Goal: Information Seeking & Learning: Learn about a topic

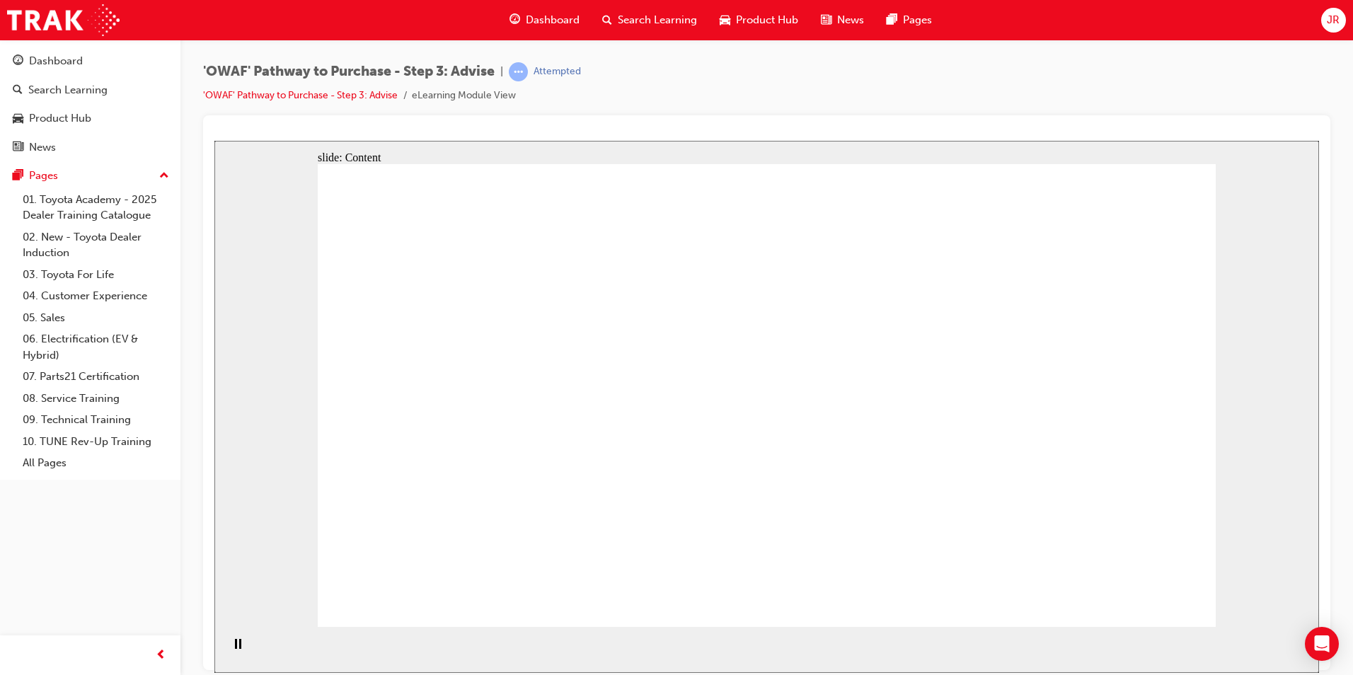
drag, startPoint x: 1047, startPoint y: 568, endPoint x: 1068, endPoint y: 566, distance: 21.4
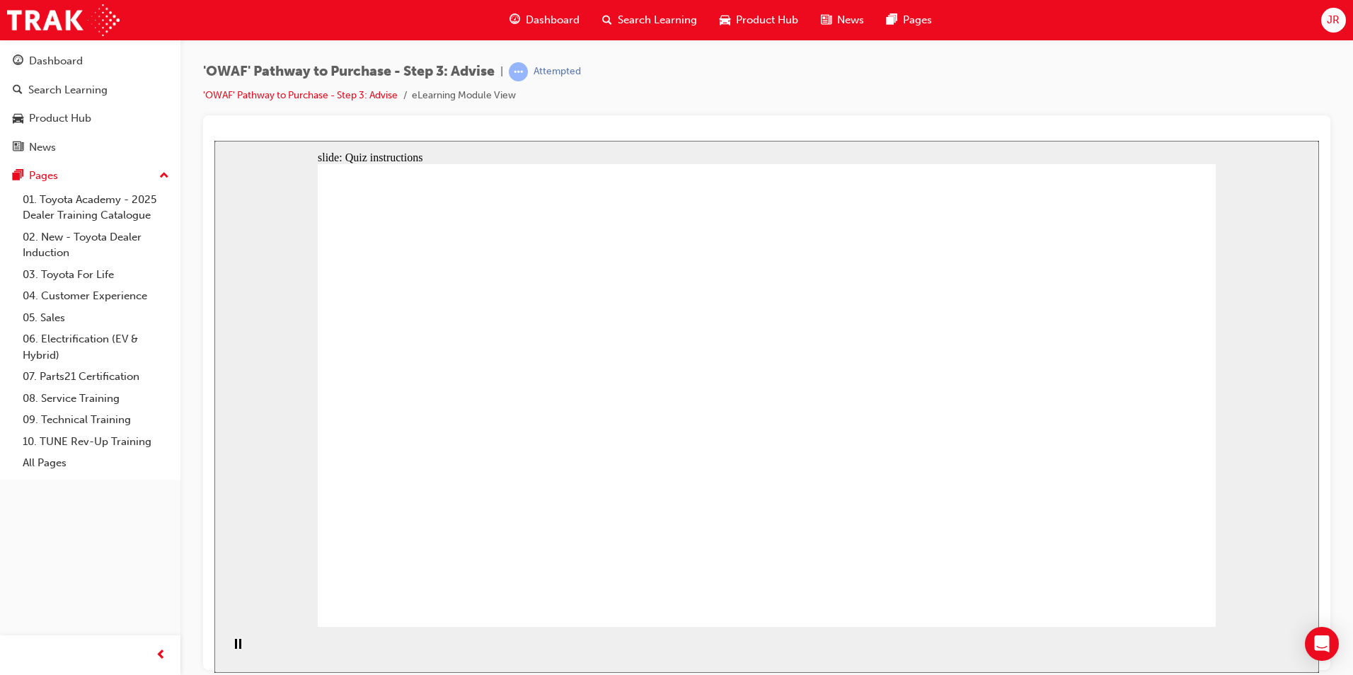
drag, startPoint x: 765, startPoint y: 537, endPoint x: 496, endPoint y: 340, distance: 333.3
drag, startPoint x: 1049, startPoint y: 543, endPoint x: 510, endPoint y: 408, distance: 555.2
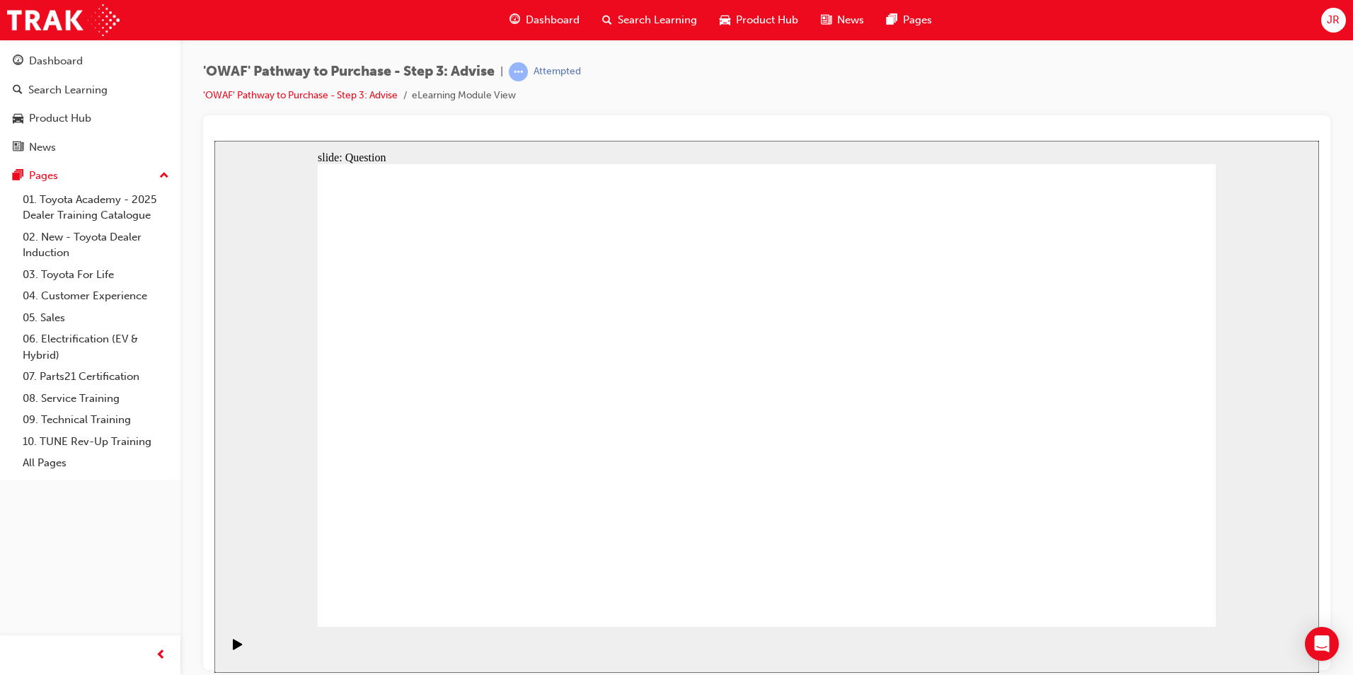
drag, startPoint x: 480, startPoint y: 539, endPoint x: 479, endPoint y: 468, distance: 71.5
drag, startPoint x: 617, startPoint y: 533, endPoint x: 718, endPoint y: 348, distance: 210.3
drag, startPoint x: 754, startPoint y: 550, endPoint x: 495, endPoint y: 407, distance: 295.3
drag, startPoint x: 929, startPoint y: 587, endPoint x: 907, endPoint y: 403, distance: 184.6
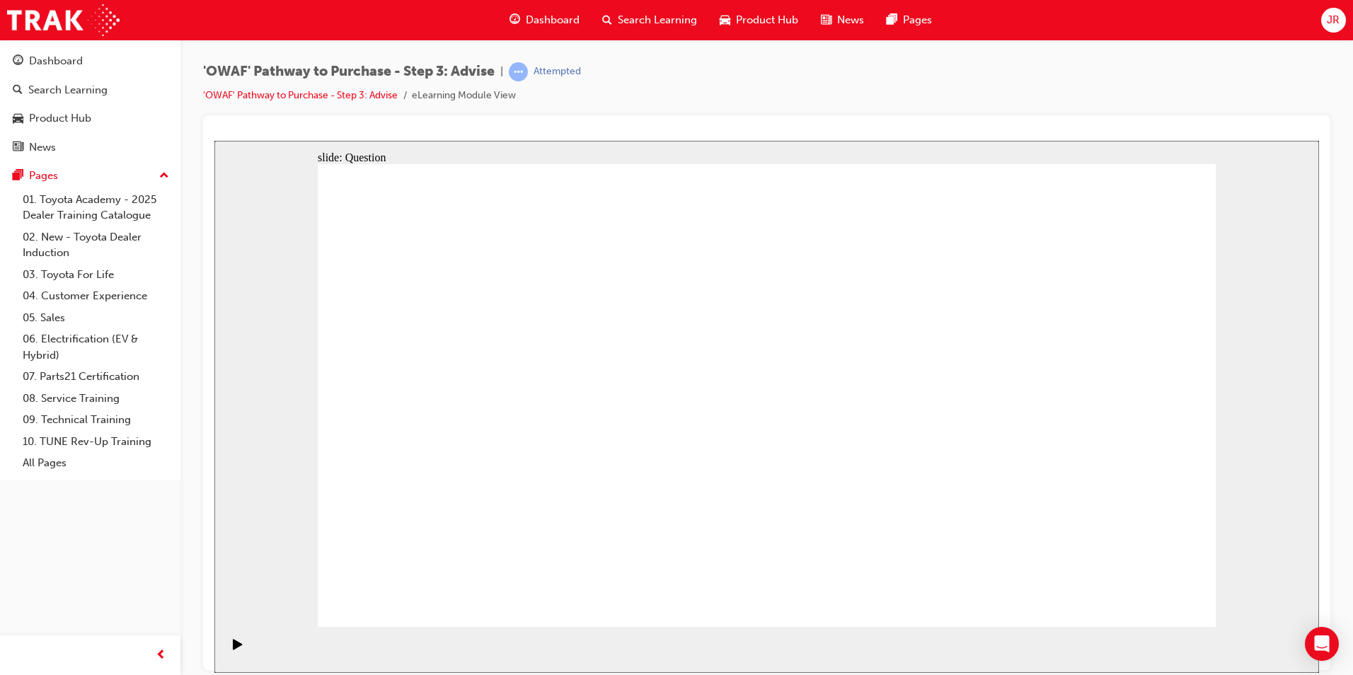
drag, startPoint x: 902, startPoint y: 400, endPoint x: 919, endPoint y: 591, distance: 191.9
drag, startPoint x: 926, startPoint y: 542, endPoint x: 907, endPoint y: 406, distance: 137.8
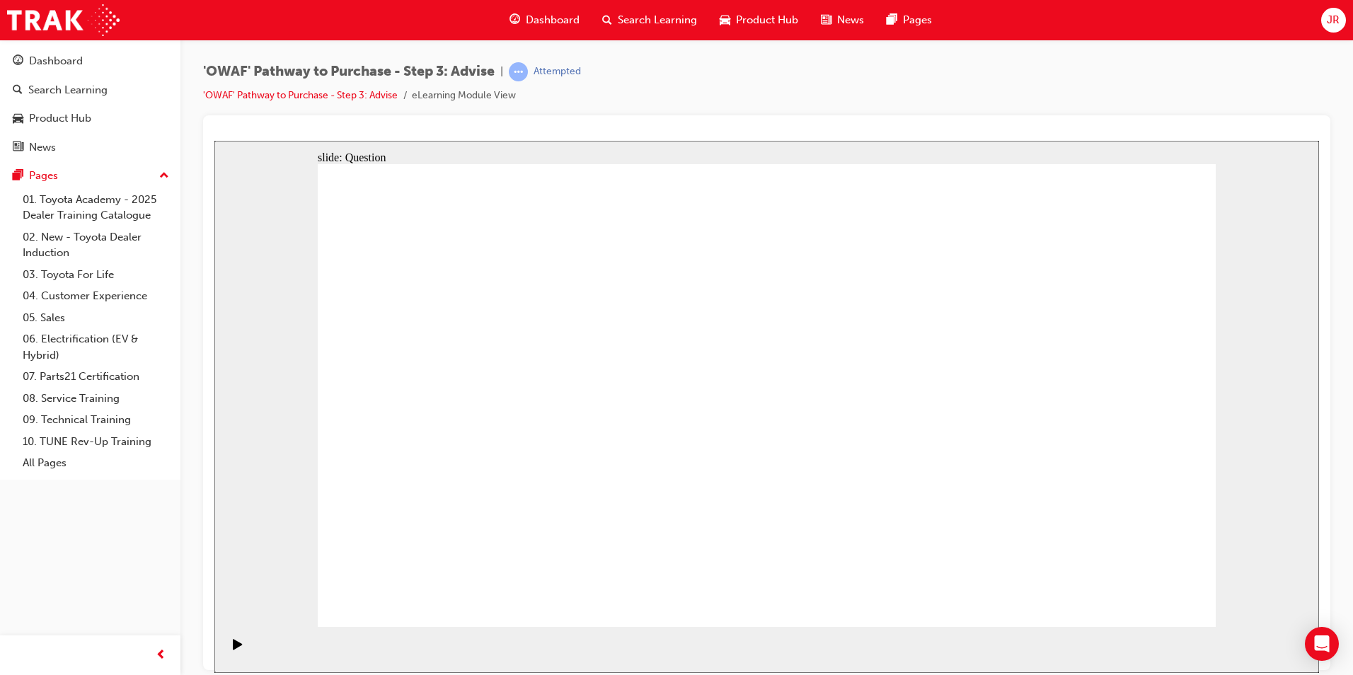
drag, startPoint x: 1054, startPoint y: 486, endPoint x: 784, endPoint y: 471, distance: 270.8
drag, startPoint x: 1011, startPoint y: 495, endPoint x: 451, endPoint y: 477, distance: 560.9
drag, startPoint x: 1028, startPoint y: 508, endPoint x: 745, endPoint y: 492, distance: 283.6
drag, startPoint x: 1057, startPoint y: 508, endPoint x: 774, endPoint y: 500, distance: 283.9
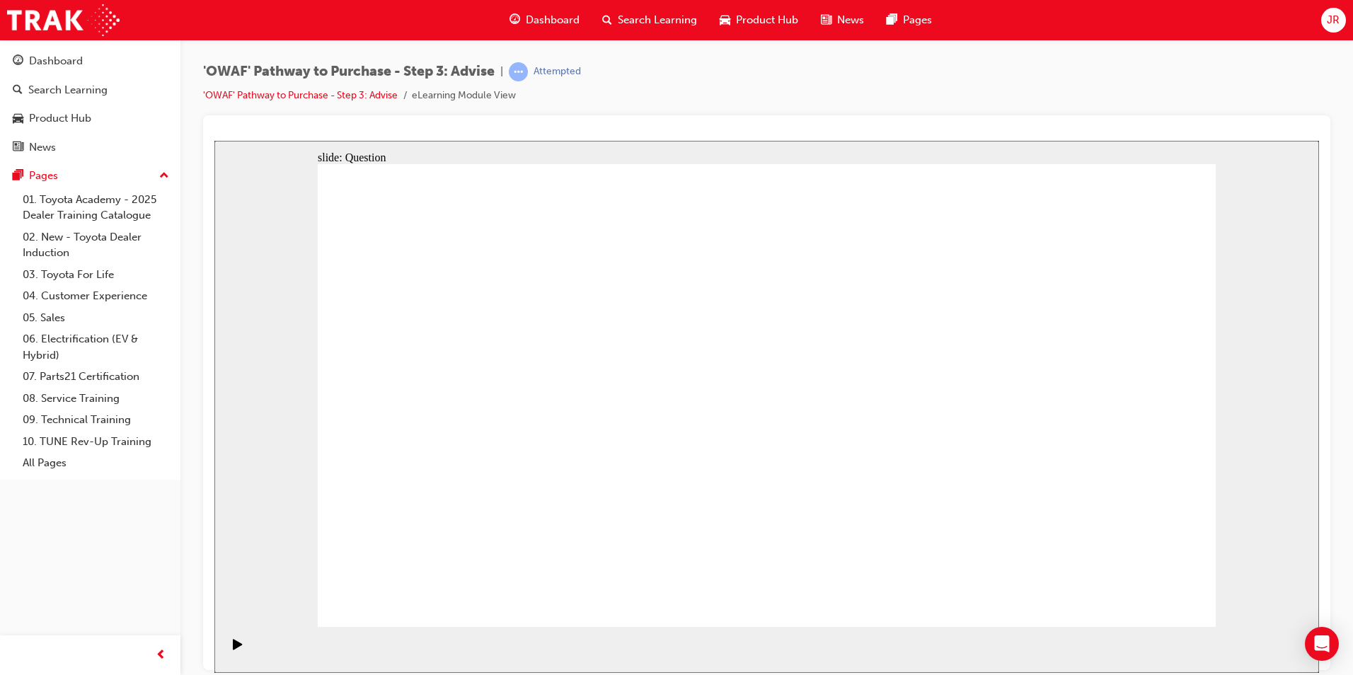
drag, startPoint x: 1029, startPoint y: 506, endPoint x: 747, endPoint y: 492, distance: 282.8
drag, startPoint x: 1024, startPoint y: 509, endPoint x: 464, endPoint y: 495, distance: 560.0
drag, startPoint x: 999, startPoint y: 498, endPoint x: 488, endPoint y: 474, distance: 510.9
drag, startPoint x: 1065, startPoint y: 508, endPoint x: 524, endPoint y: 486, distance: 540.5
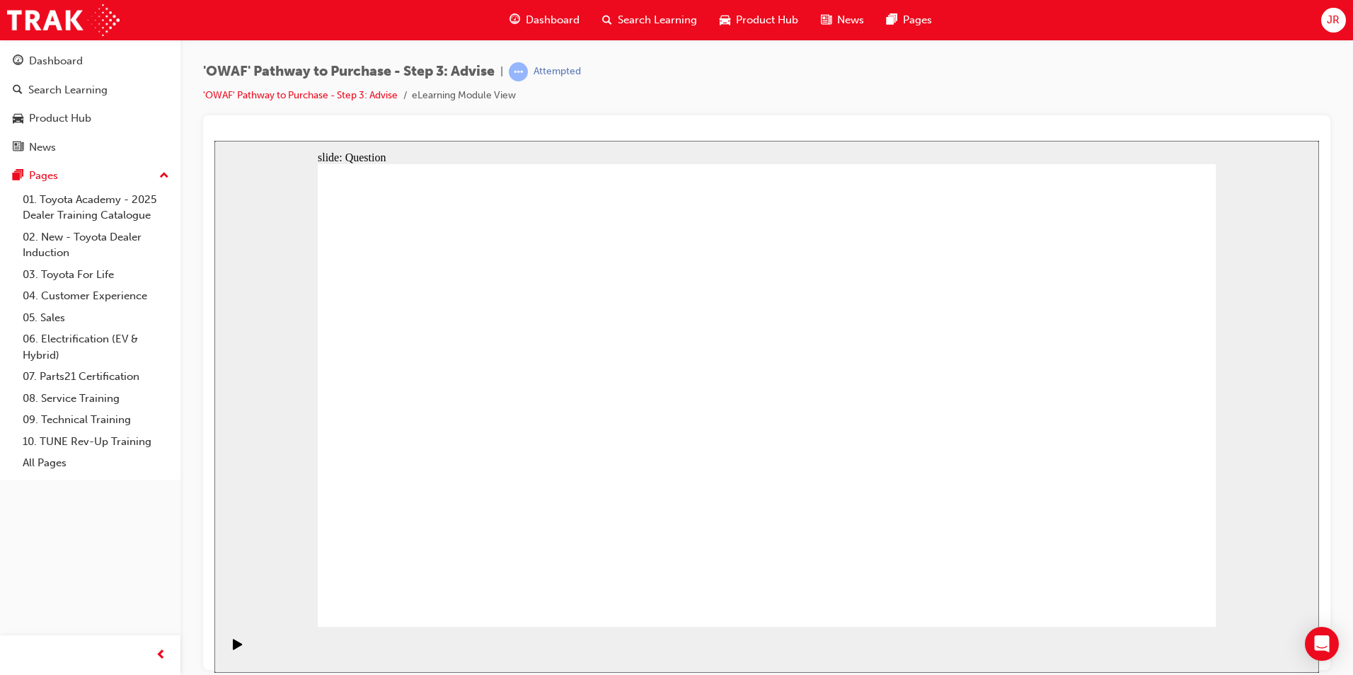
drag, startPoint x: 476, startPoint y: 338, endPoint x: 901, endPoint y: 424, distance: 433.9
drag, startPoint x: 471, startPoint y: 426, endPoint x: 826, endPoint y: 425, distance: 355.3
drag, startPoint x: 469, startPoint y: 489, endPoint x: 838, endPoint y: 425, distance: 374.9
drag, startPoint x: 570, startPoint y: 437, endPoint x: 809, endPoint y: 439, distance: 239.3
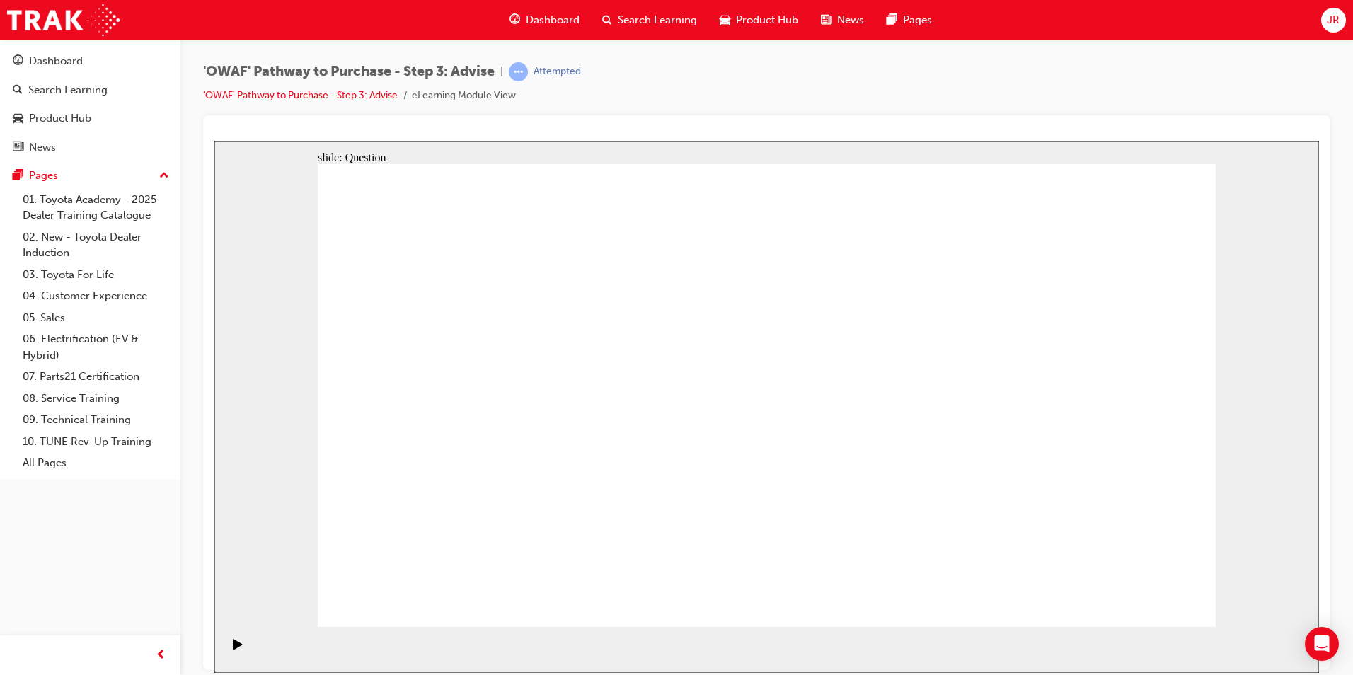
drag, startPoint x: 555, startPoint y: 491, endPoint x: 912, endPoint y: 432, distance: 361.7
drag, startPoint x: 398, startPoint y: 345, endPoint x: 1020, endPoint y: 518, distance: 645.7
drag, startPoint x: 497, startPoint y: 332, endPoint x: 772, endPoint y: 502, distance: 322.9
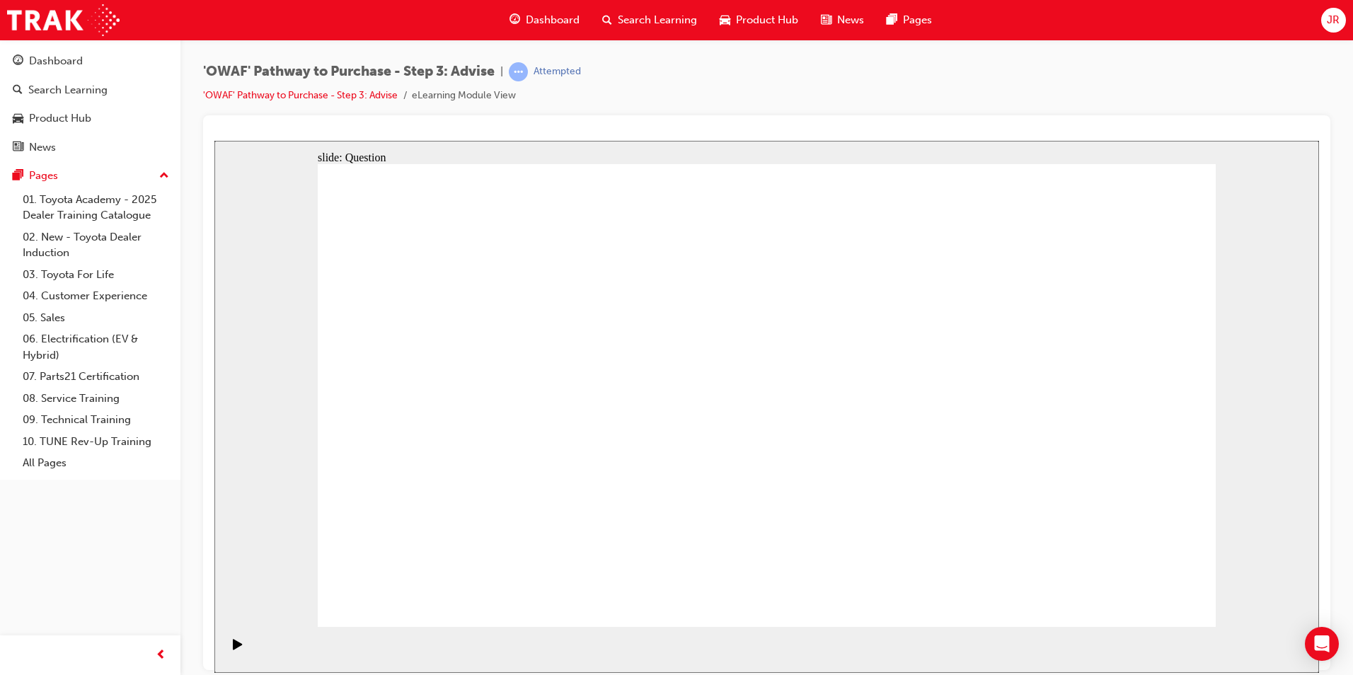
drag, startPoint x: 574, startPoint y: 338, endPoint x: 1110, endPoint y: 511, distance: 563.2
drag, startPoint x: 680, startPoint y: 352, endPoint x: 866, endPoint y: 531, distance: 258.8
drag, startPoint x: 774, startPoint y: 351, endPoint x: 418, endPoint y: 525, distance: 397.0
drag, startPoint x: 872, startPoint y: 351, endPoint x: 510, endPoint y: 521, distance: 399.6
drag, startPoint x: 954, startPoint y: 341, endPoint x: 596, endPoint y: 515, distance: 398.2
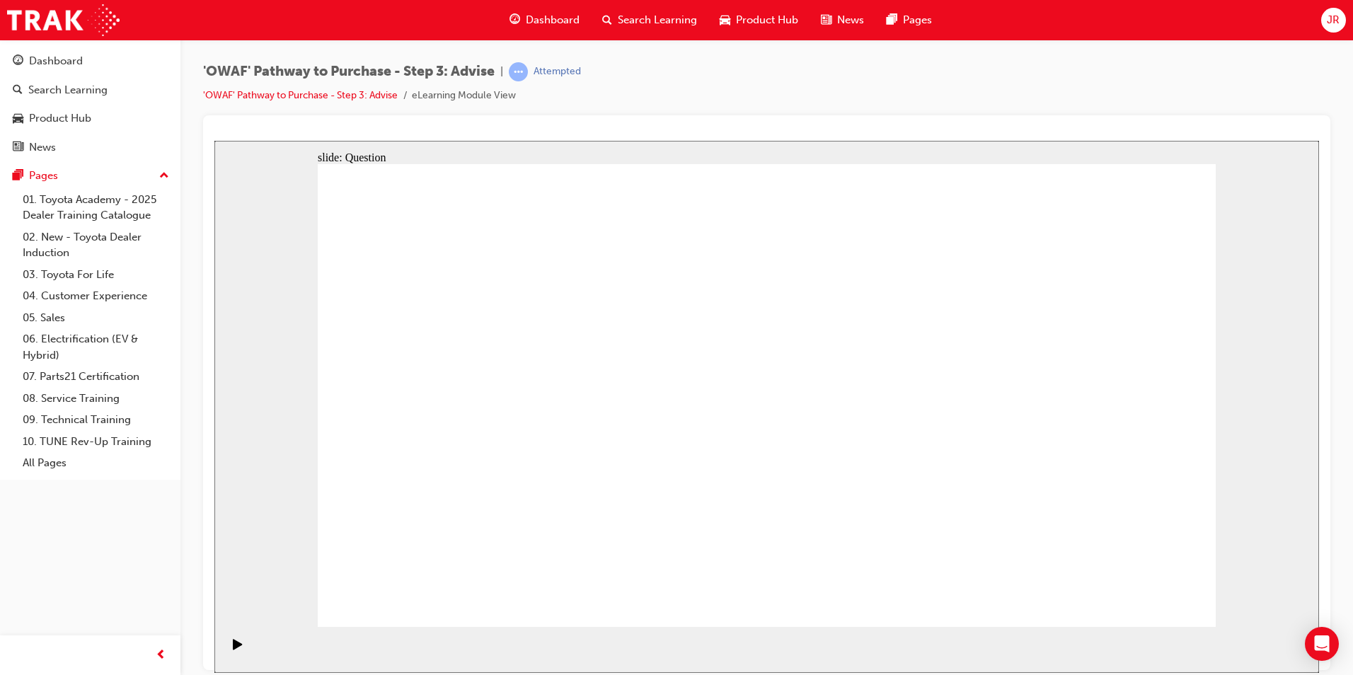
drag, startPoint x: 1041, startPoint y: 335, endPoint x: 949, endPoint y: 507, distance: 195.1
drag, startPoint x: 1138, startPoint y: 347, endPoint x: 694, endPoint y: 525, distance: 479.0
drag, startPoint x: 941, startPoint y: 534, endPoint x: 852, endPoint y: 534, distance: 89.2
drag, startPoint x: 679, startPoint y: 370, endPoint x: 948, endPoint y: 542, distance: 319.3
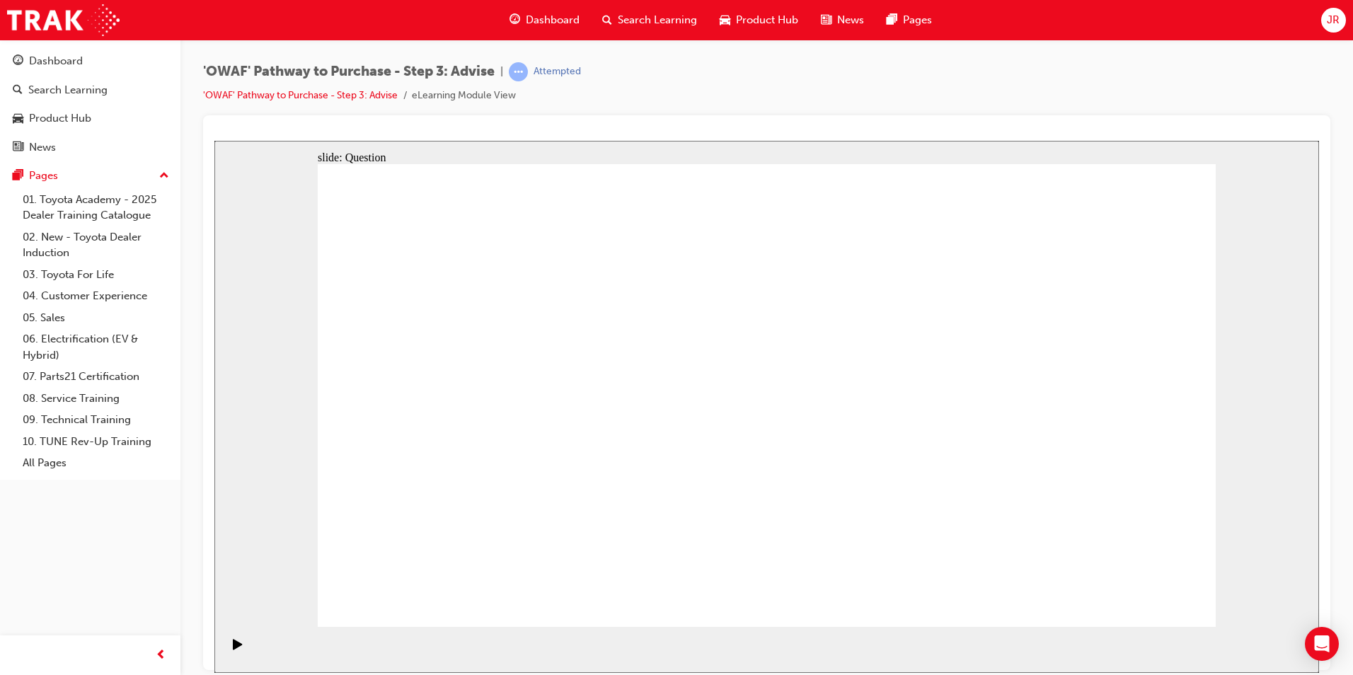
drag, startPoint x: 562, startPoint y: 546, endPoint x: 566, endPoint y: 491, distance: 55.3
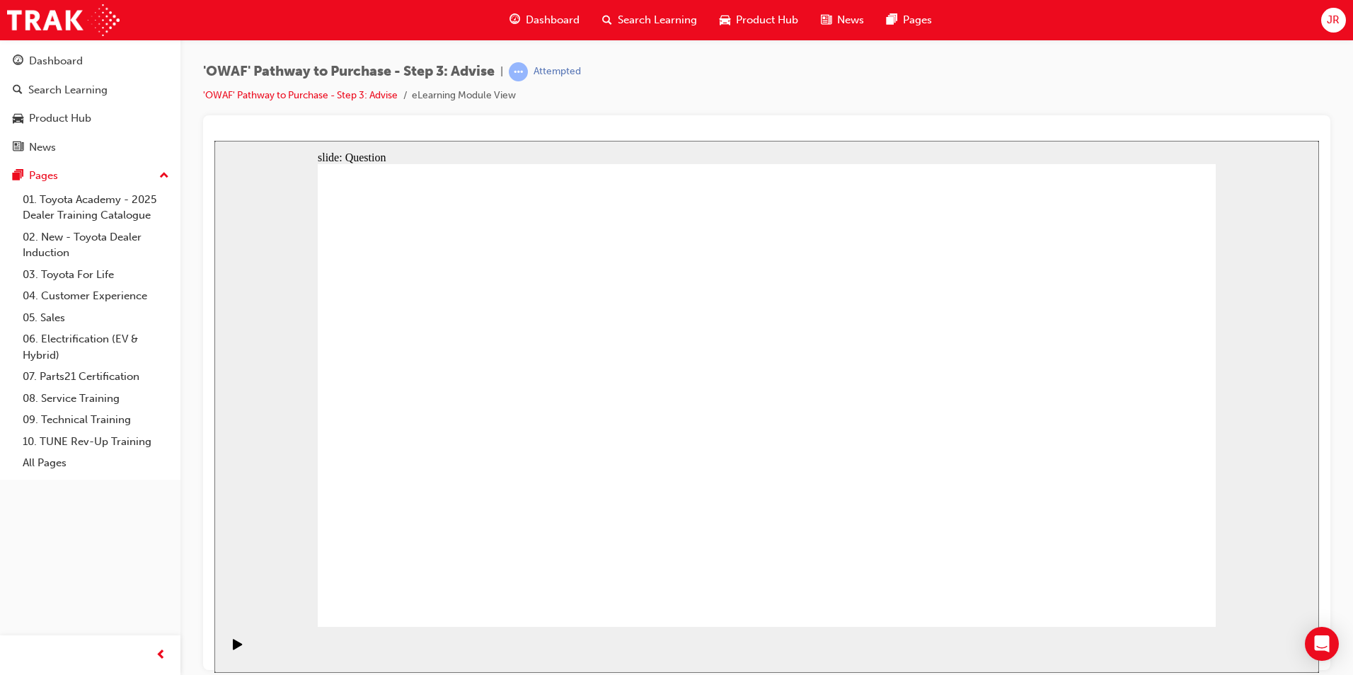
drag, startPoint x: 747, startPoint y: 537, endPoint x: 513, endPoint y: 338, distance: 307.2
drag, startPoint x: 1050, startPoint y: 547, endPoint x: 575, endPoint y: 420, distance: 491.6
drag, startPoint x: 597, startPoint y: 534, endPoint x: 689, endPoint y: 347, distance: 208.9
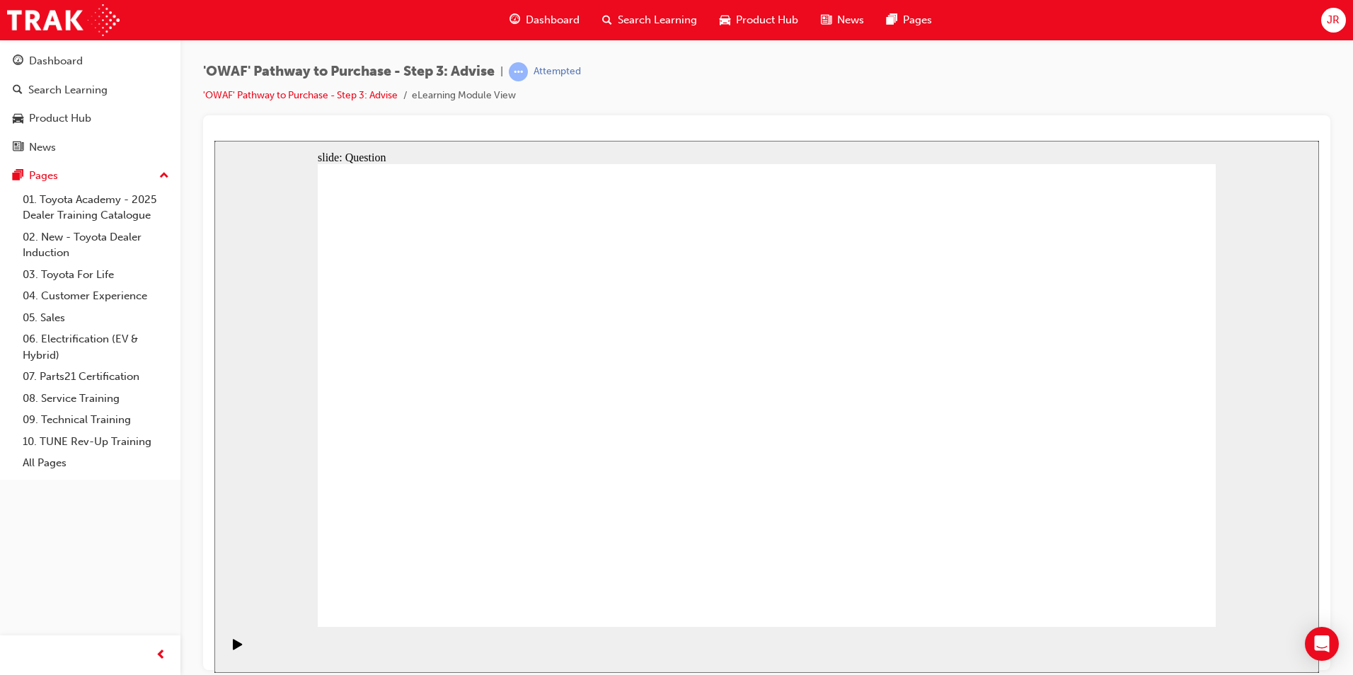
drag, startPoint x: 774, startPoint y: 543, endPoint x: 525, endPoint y: 406, distance: 284.5
drag, startPoint x: 939, startPoint y: 503, endPoint x: 910, endPoint y: 416, distance: 90.9
drag, startPoint x: 1057, startPoint y: 485, endPoint x: 773, endPoint y: 478, distance: 284.6
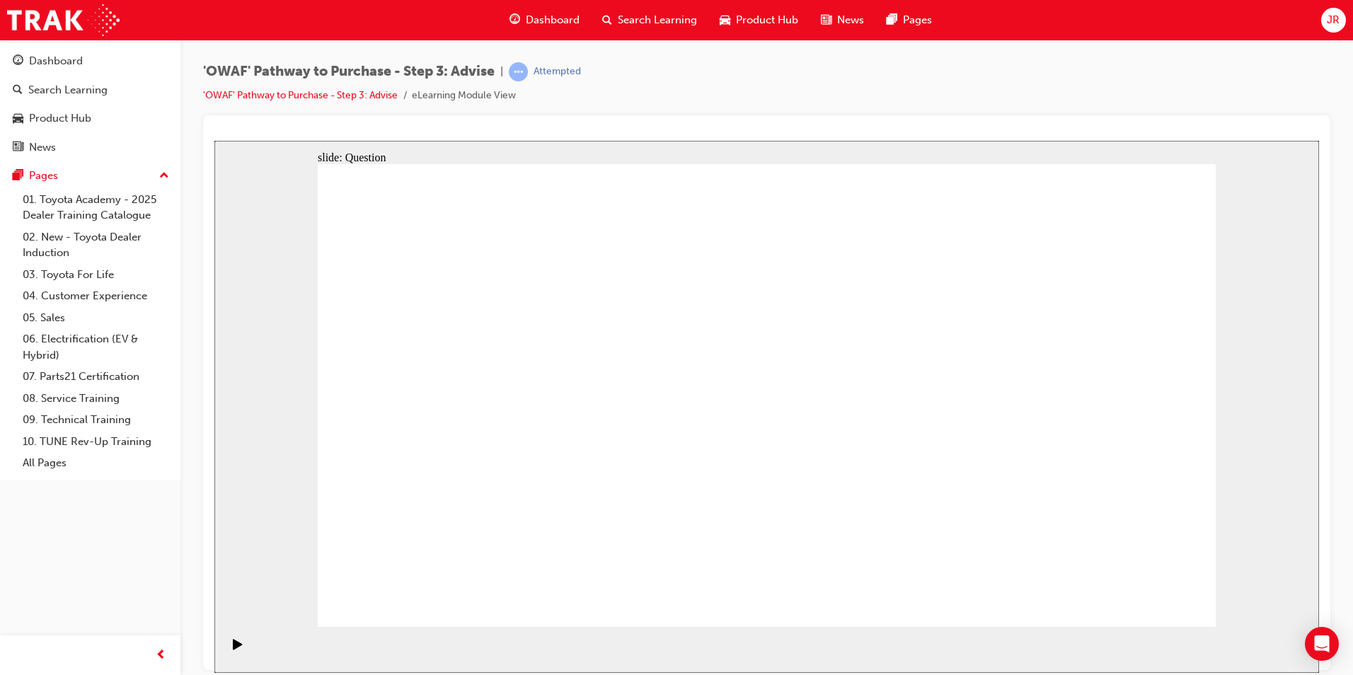
drag, startPoint x: 1066, startPoint y: 493, endPoint x: 529, endPoint y: 484, distance: 536.6
drag, startPoint x: 1079, startPoint y: 505, endPoint x: 841, endPoint y: 493, distance: 238.8
drag, startPoint x: 1078, startPoint y: 502, endPoint x: 815, endPoint y: 491, distance: 262.8
drag, startPoint x: 1091, startPoint y: 498, endPoint x: 842, endPoint y: 497, distance: 249.2
drag, startPoint x: 1066, startPoint y: 493, endPoint x: 520, endPoint y: 490, distance: 546.4
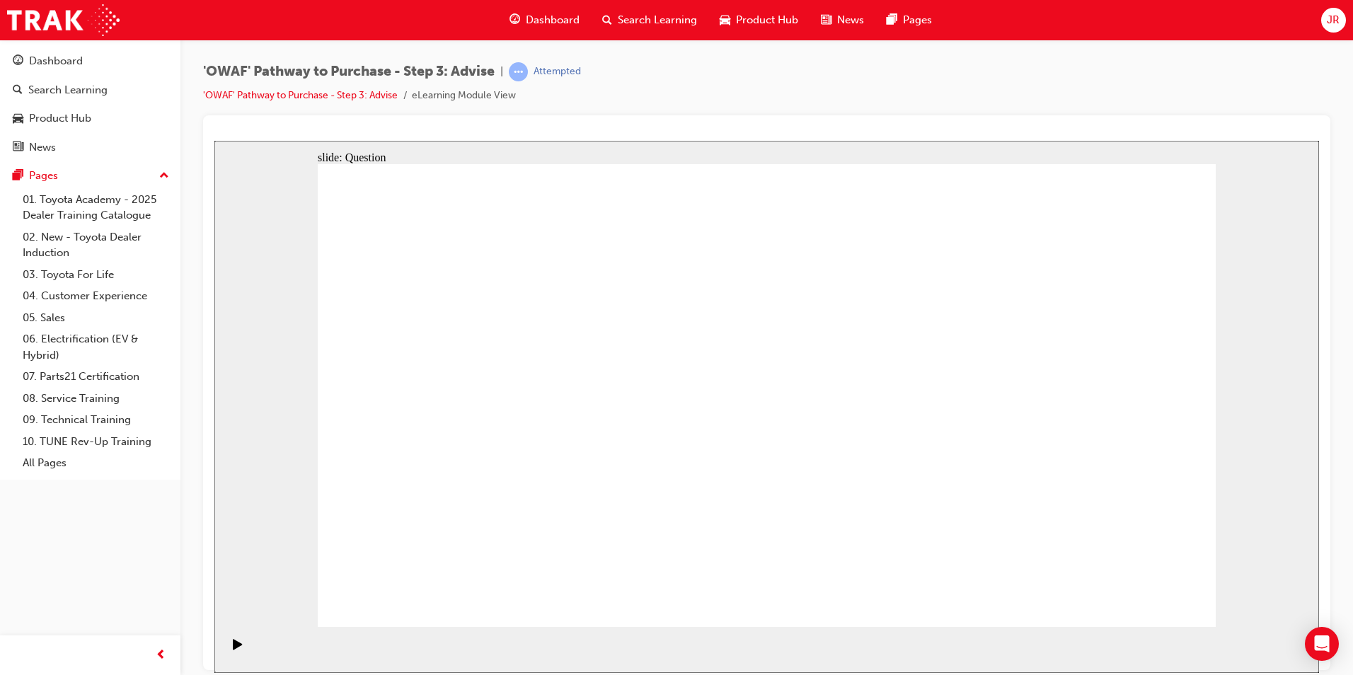
drag, startPoint x: 1043, startPoint y: 508, endPoint x: 520, endPoint y: 494, distance: 523.2
drag, startPoint x: 1022, startPoint y: 495, endPoint x: 475, endPoint y: 481, distance: 547.3
drag, startPoint x: 472, startPoint y: 359, endPoint x: 931, endPoint y: 442, distance: 466.9
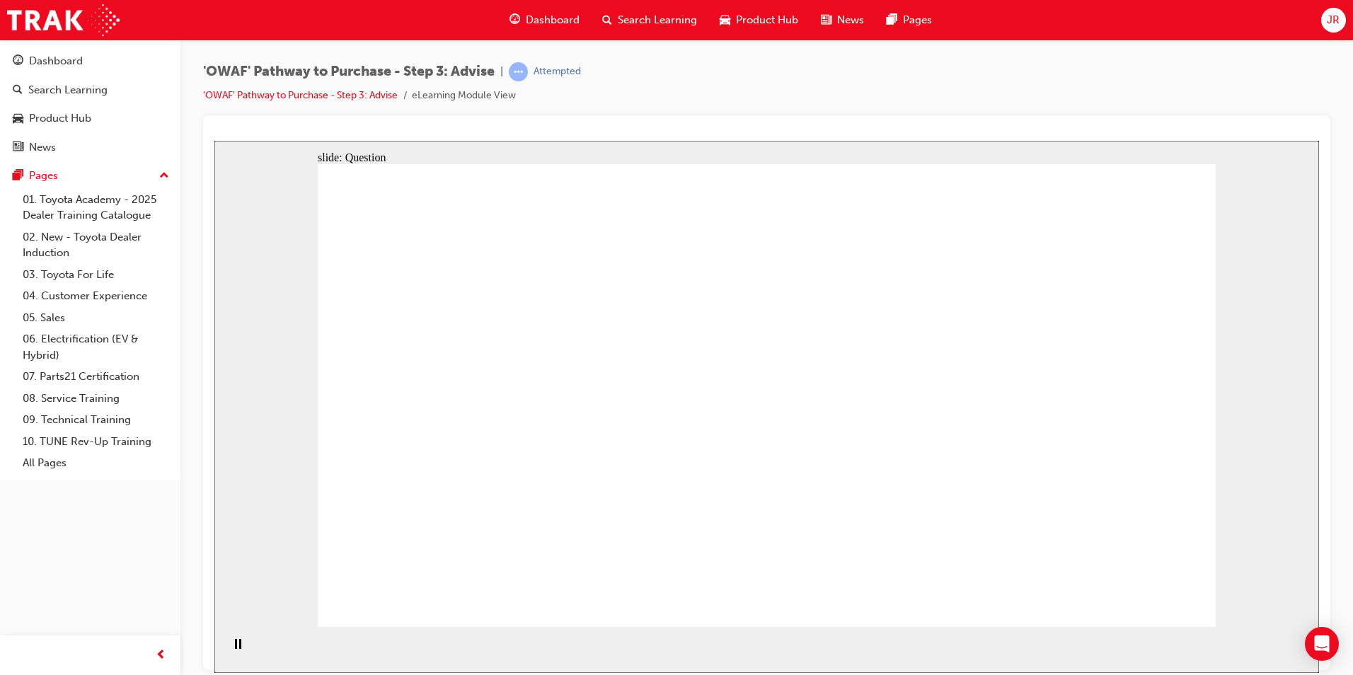
drag, startPoint x: 471, startPoint y: 432, endPoint x: 895, endPoint y: 429, distance: 424.0
drag, startPoint x: 540, startPoint y: 418, endPoint x: 705, endPoint y: 421, distance: 165.0
drag, startPoint x: 581, startPoint y: 421, endPoint x: 842, endPoint y: 425, distance: 261.2
drag, startPoint x: 731, startPoint y: 473, endPoint x: 857, endPoint y: 459, distance: 126.7
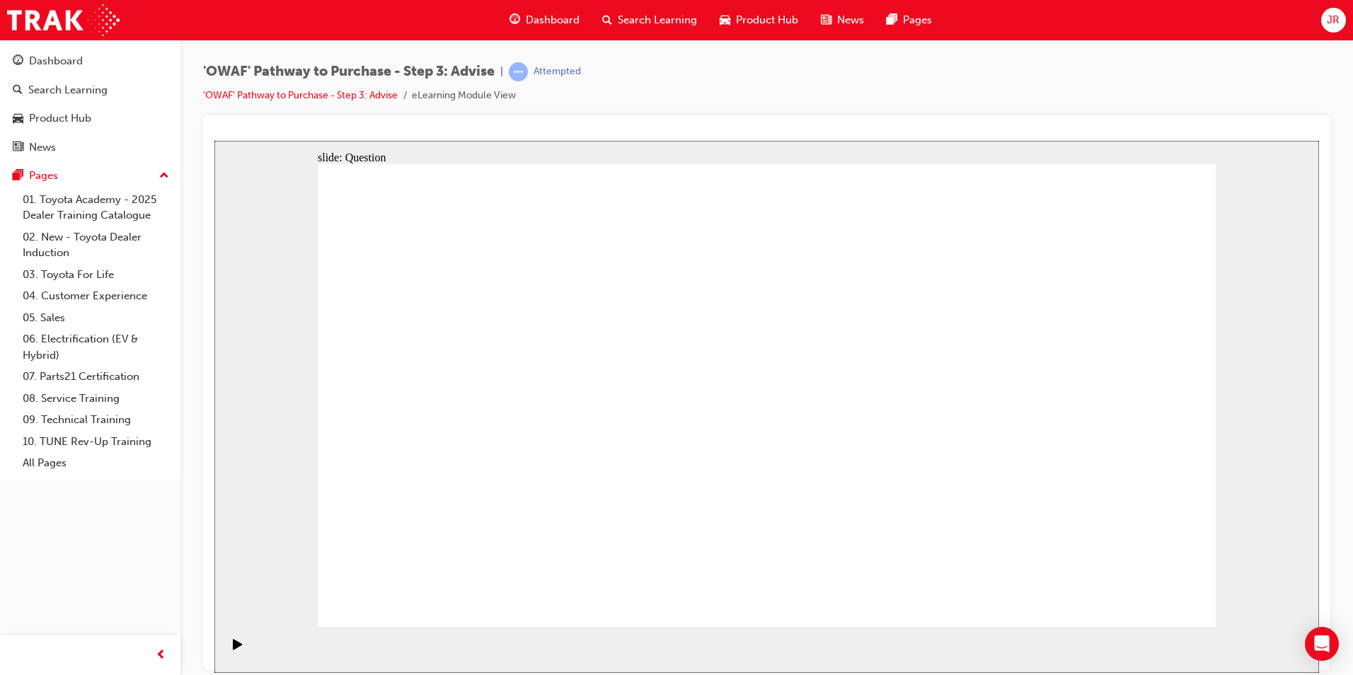
drag, startPoint x: 464, startPoint y: 477, endPoint x: 878, endPoint y: 450, distance: 414.2
drag, startPoint x: 412, startPoint y: 360, endPoint x: 951, endPoint y: 531, distance: 565.0
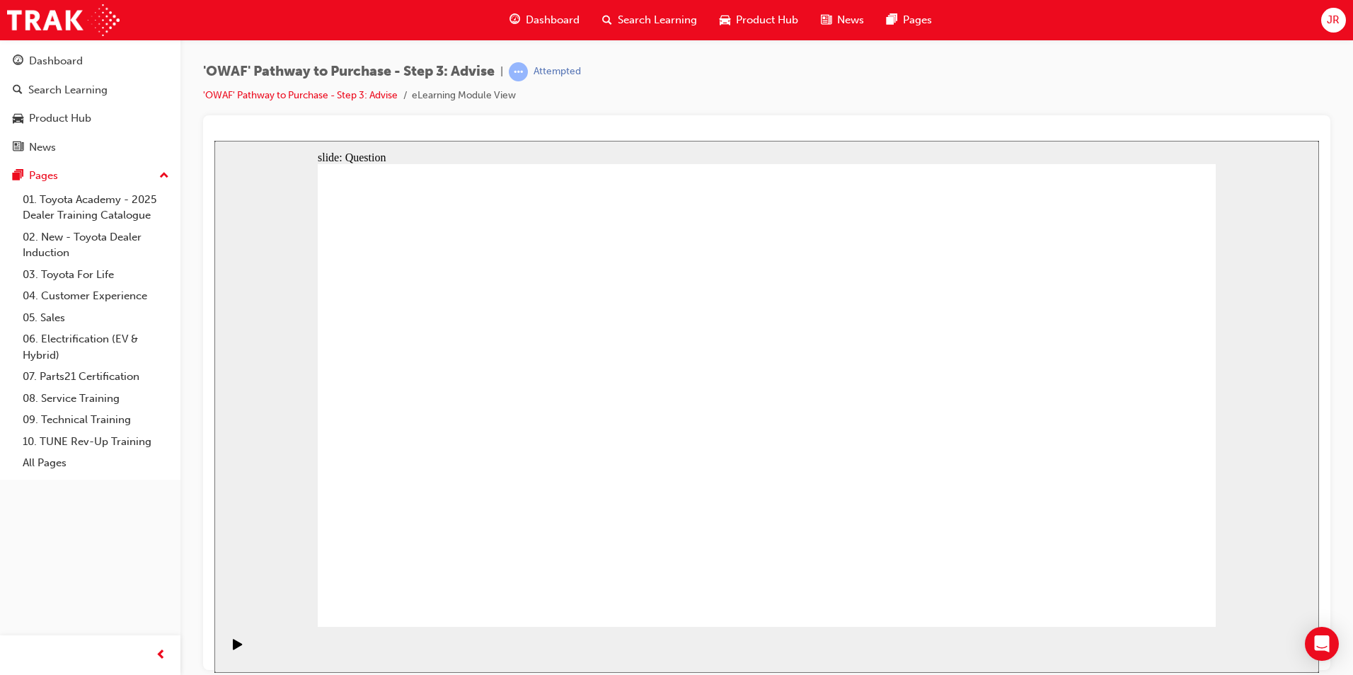
drag, startPoint x: 1131, startPoint y: 362, endPoint x: 684, endPoint y: 533, distance: 479.0
drag, startPoint x: 501, startPoint y: 338, endPoint x: 771, endPoint y: 510, distance: 319.5
drag, startPoint x: 585, startPoint y: 346, endPoint x: 1118, endPoint y: 531, distance: 564.1
drag, startPoint x: 786, startPoint y: 348, endPoint x: 414, endPoint y: 517, distance: 408.0
drag, startPoint x: 852, startPoint y: 351, endPoint x: 483, endPoint y: 527, distance: 408.7
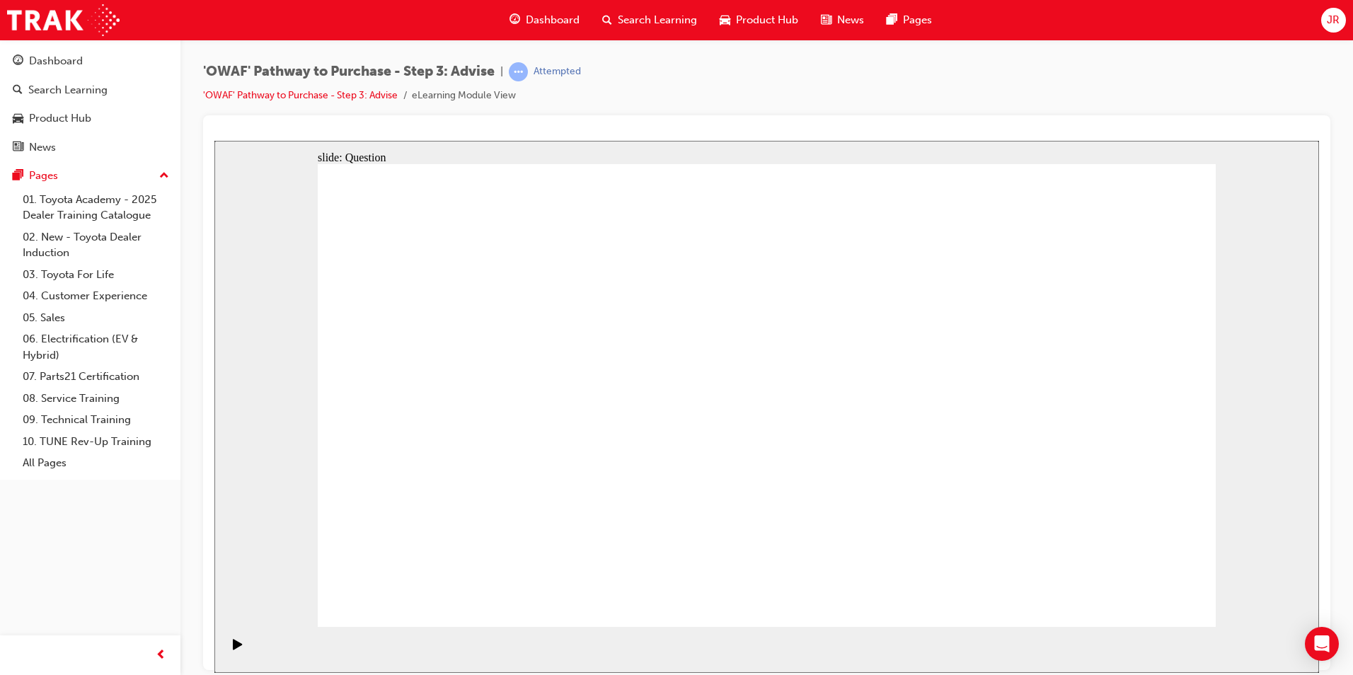
drag, startPoint x: 955, startPoint y: 344, endPoint x: 601, endPoint y: 522, distance: 396.0
drag, startPoint x: 948, startPoint y: 508, endPoint x: 1033, endPoint y: 506, distance: 84.9
drag, startPoint x: 677, startPoint y: 344, endPoint x: 944, endPoint y: 521, distance: 320.2
drag, startPoint x: 1052, startPoint y: 340, endPoint x: 883, endPoint y: 520, distance: 246.9
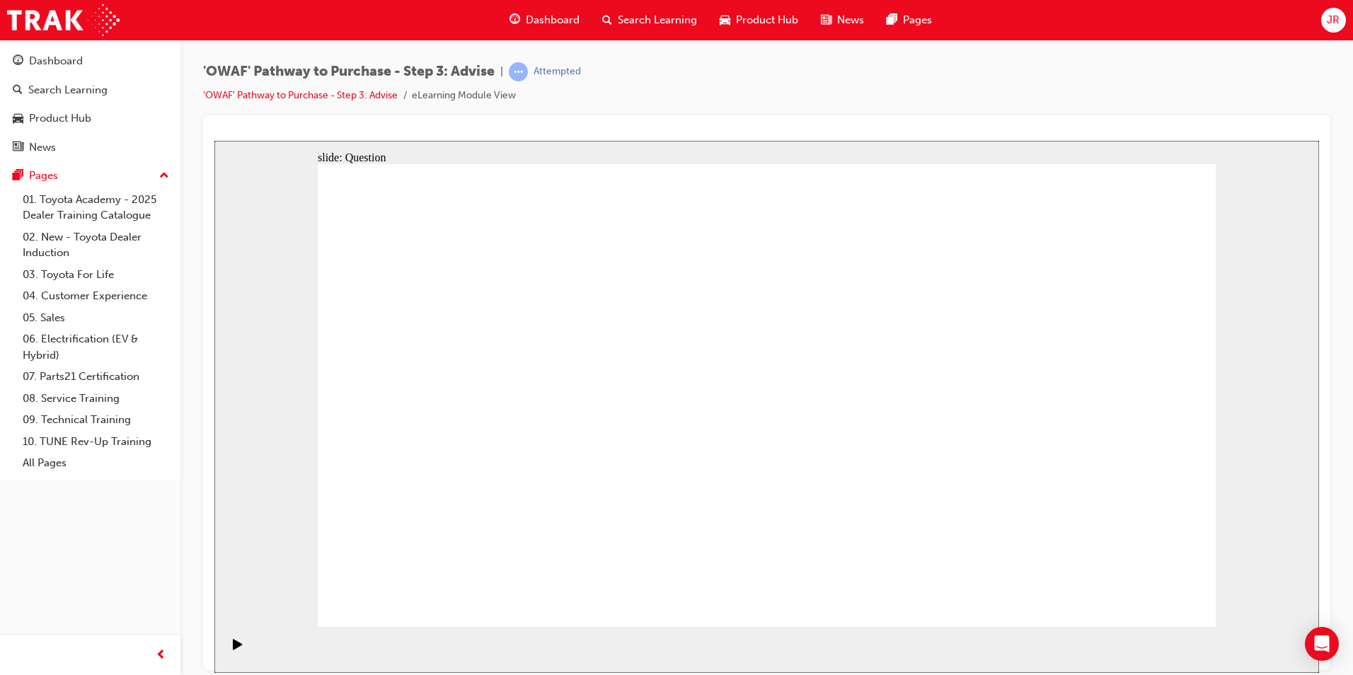
drag, startPoint x: 597, startPoint y: 540, endPoint x: 796, endPoint y: 351, distance: 273.9
drag, startPoint x: 1081, startPoint y: 546, endPoint x: 604, endPoint y: 537, distance: 476.4
drag, startPoint x: 967, startPoint y: 350, endPoint x: 1147, endPoint y: 525, distance: 251.3
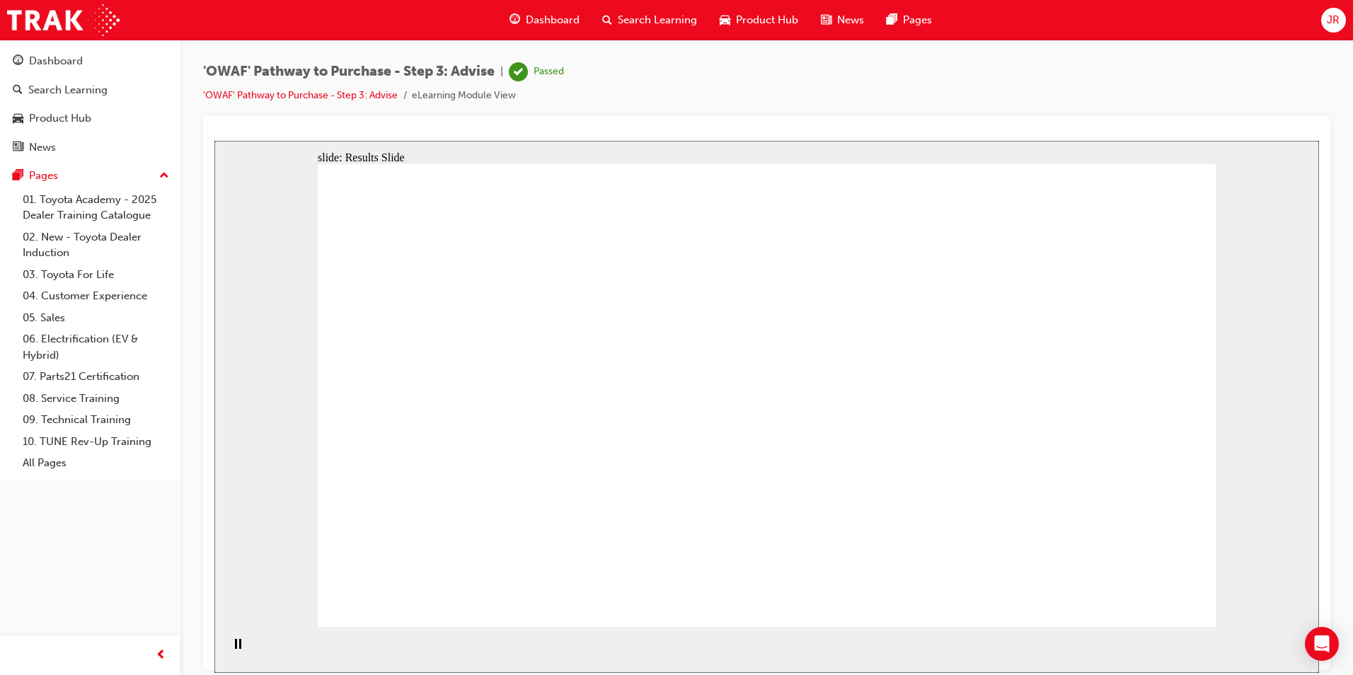
click at [69, 66] on div "Dashboard" at bounding box center [56, 61] width 54 height 16
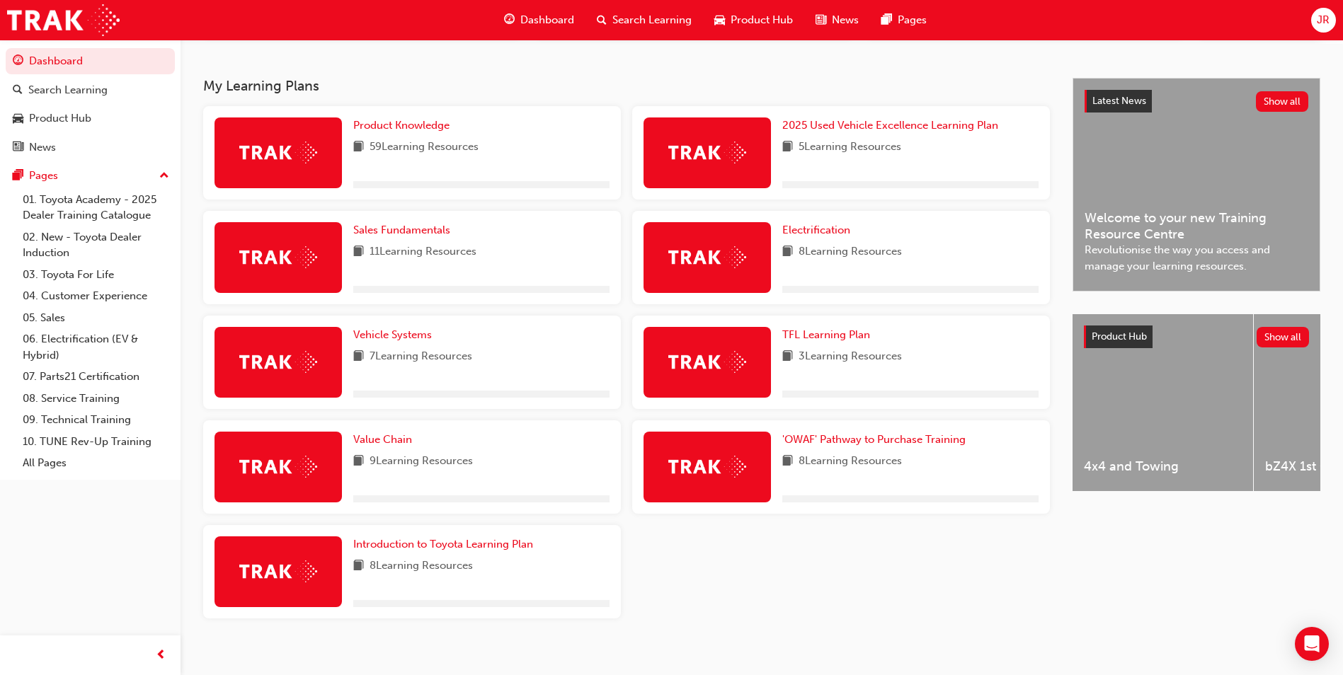
scroll to position [283, 0]
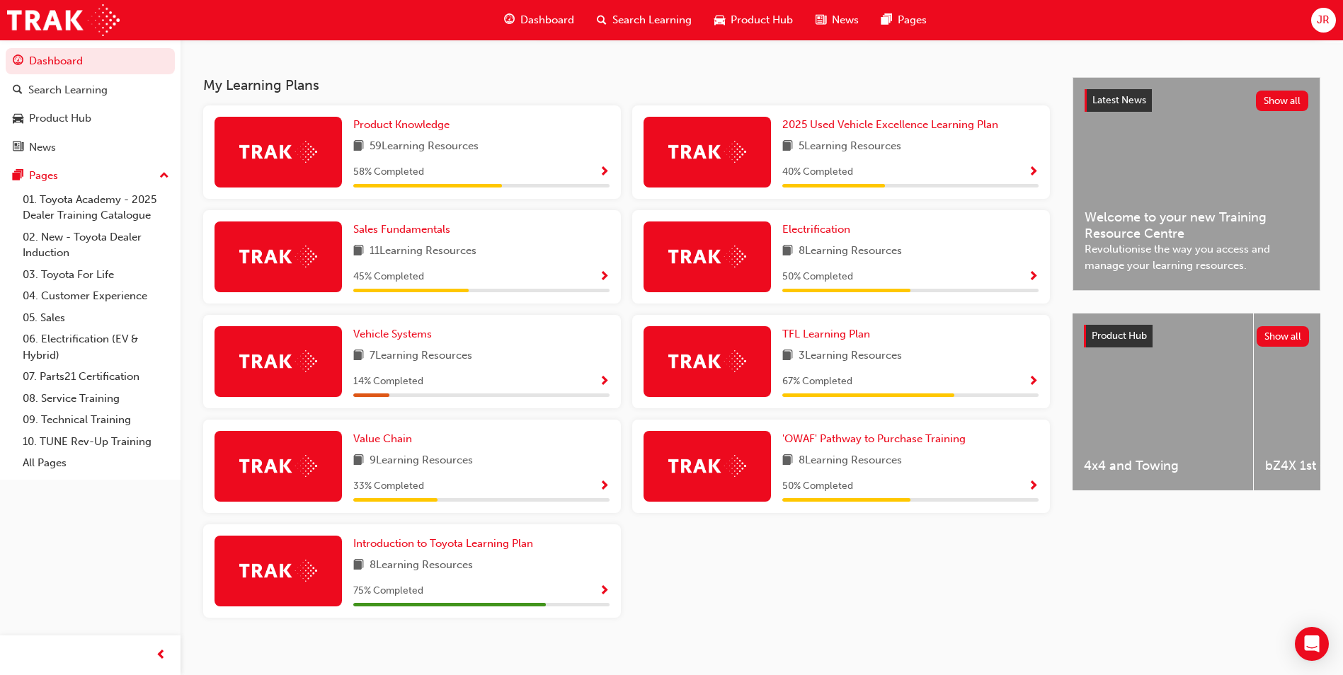
drag, startPoint x: 845, startPoint y: 461, endPoint x: 858, endPoint y: 461, distance: 12.8
click at [845, 461] on span "8 Learning Resources" at bounding box center [849, 461] width 103 height 18
click at [1036, 483] on span "Show Progress" at bounding box center [1033, 487] width 11 height 13
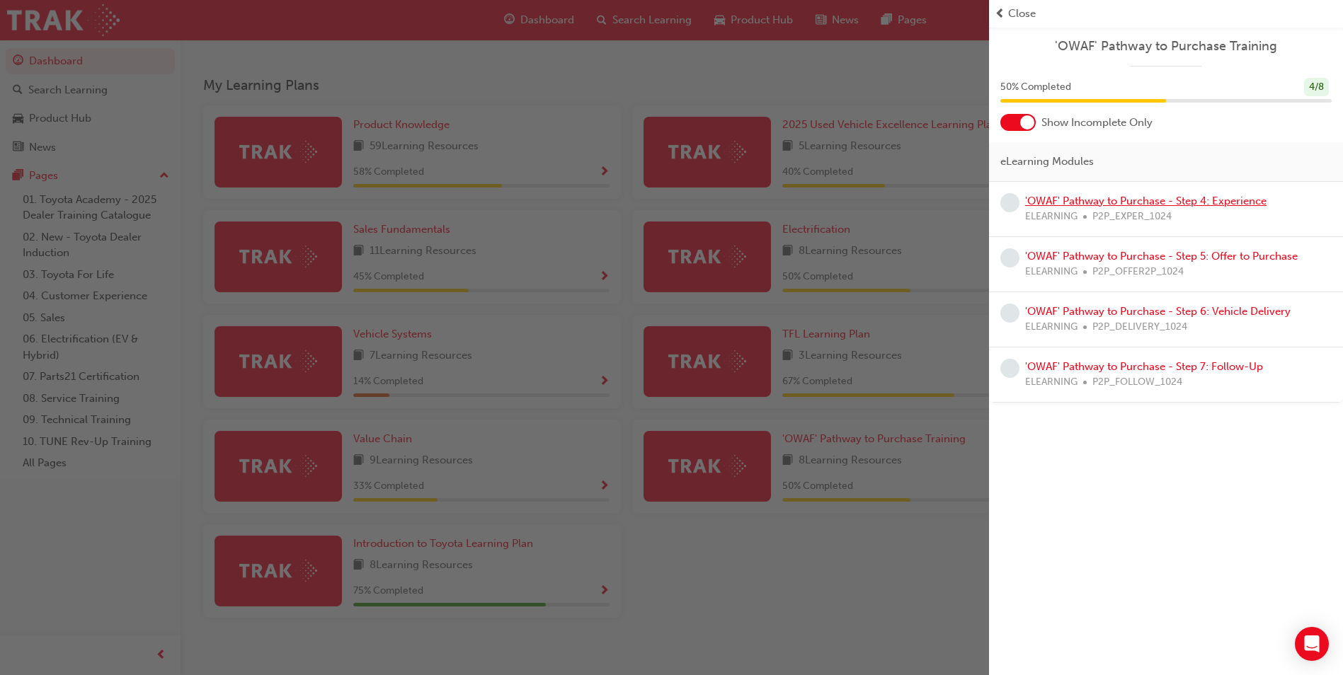
click at [1140, 200] on link "'OWAF' Pathway to Purchase - Step 4: Experience" at bounding box center [1145, 201] width 241 height 13
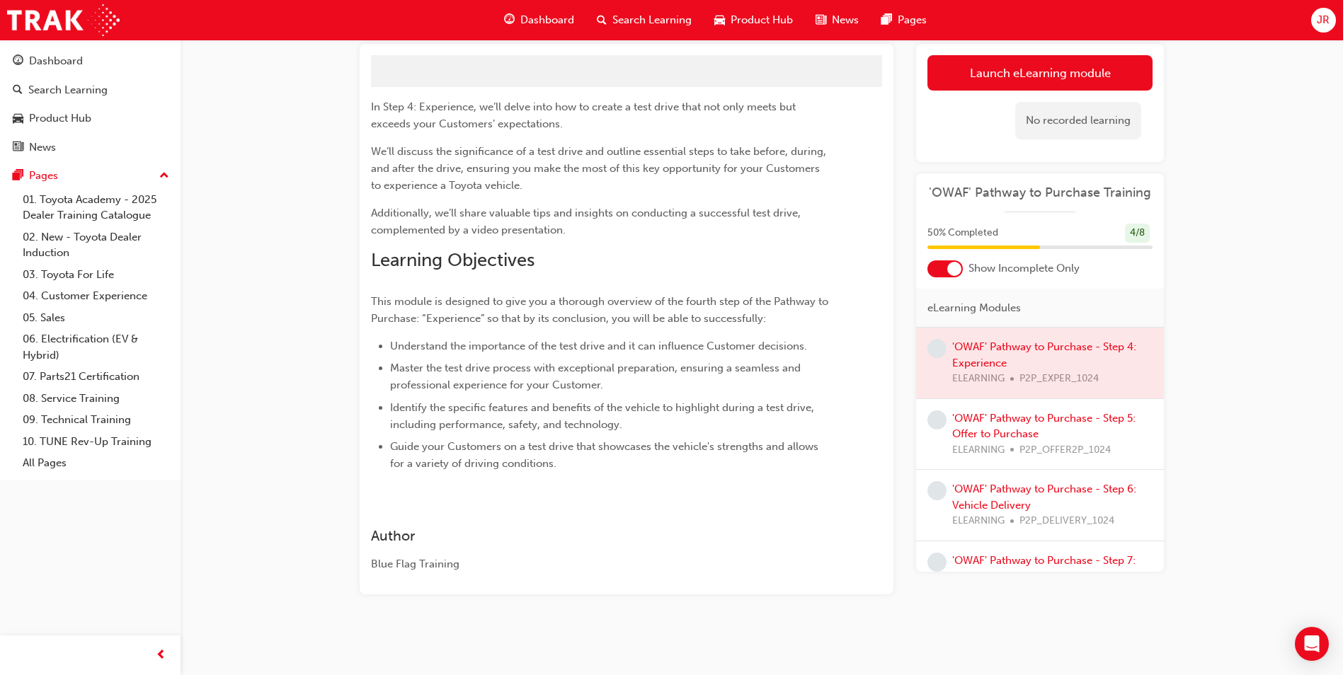
scroll to position [105, 0]
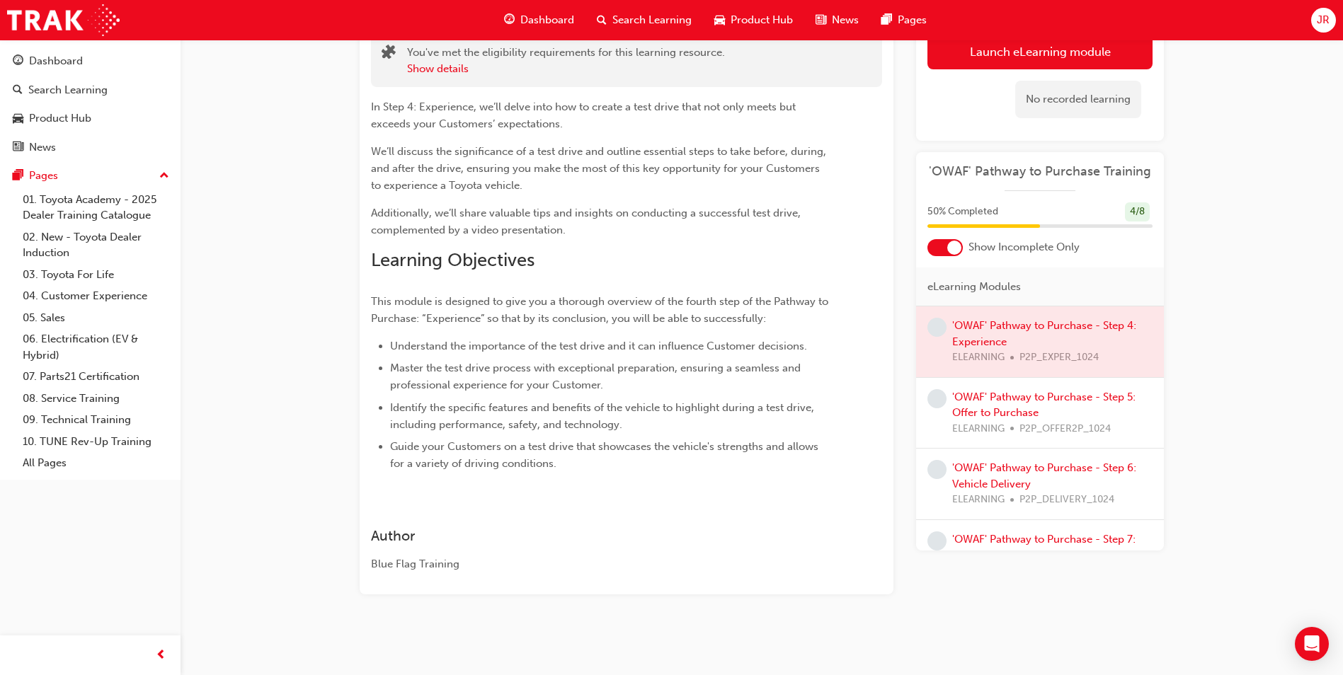
click at [981, 337] on div at bounding box center [1040, 341] width 248 height 71
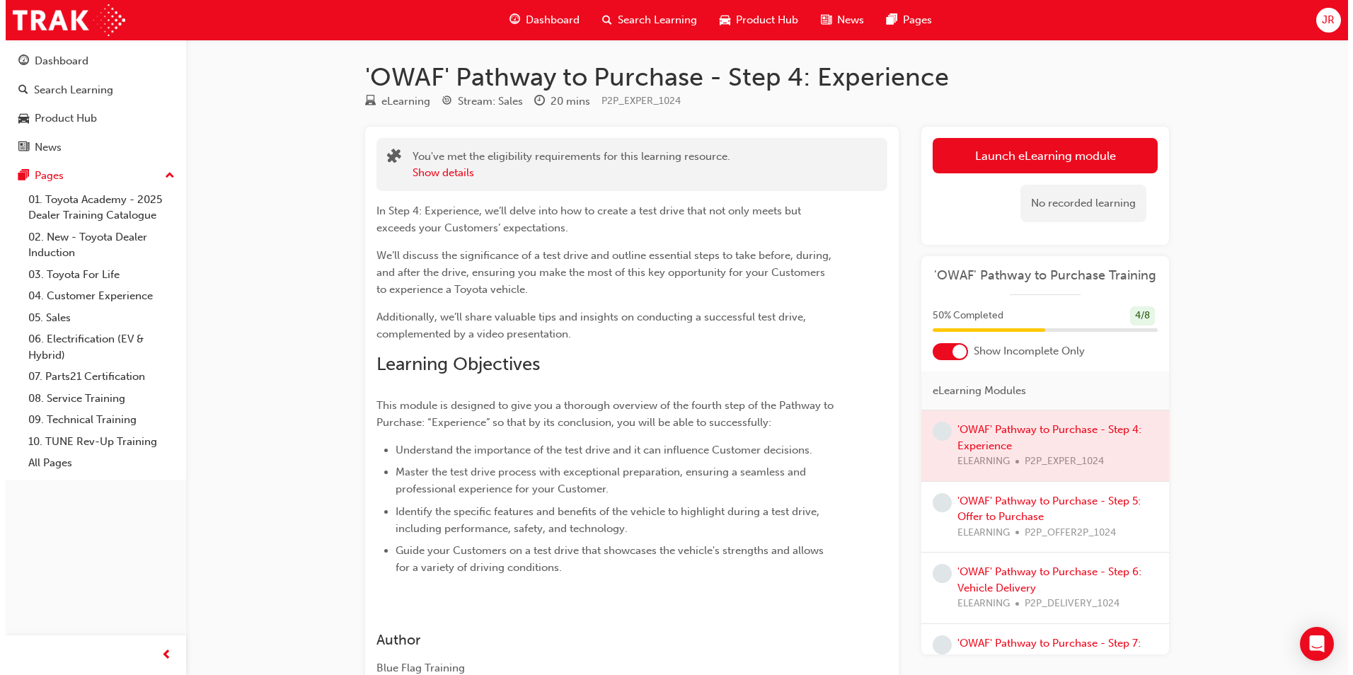
scroll to position [0, 0]
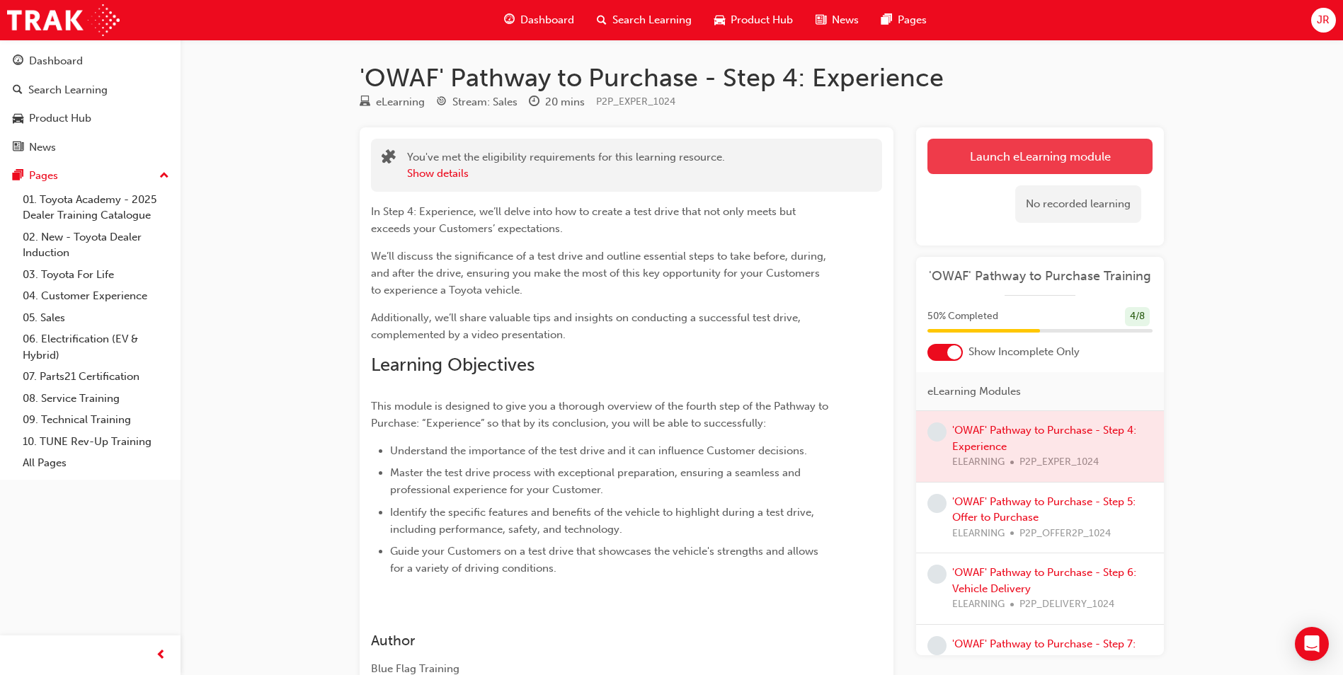
click at [965, 155] on link "Launch eLearning module" at bounding box center [1039, 156] width 225 height 35
